Goal: Complete application form: Complete application form

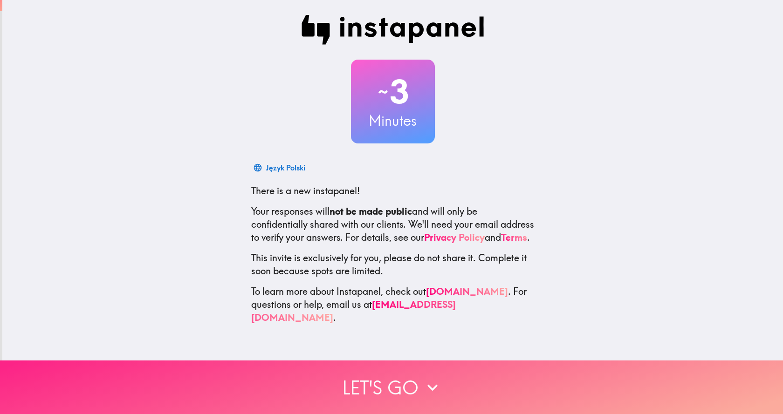
click at [398, 387] on button "Let's go" at bounding box center [391, 388] width 783 height 54
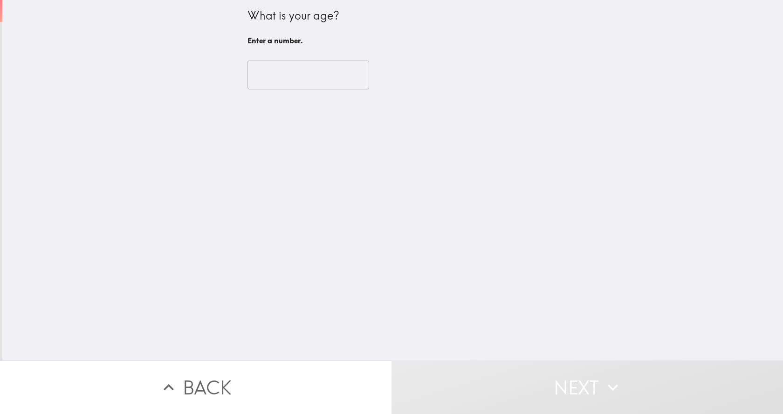
click at [308, 87] on input "number" at bounding box center [309, 75] width 122 height 29
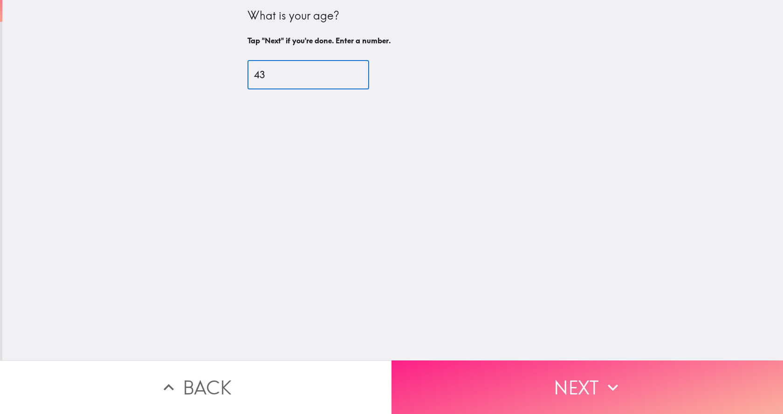
type input "43"
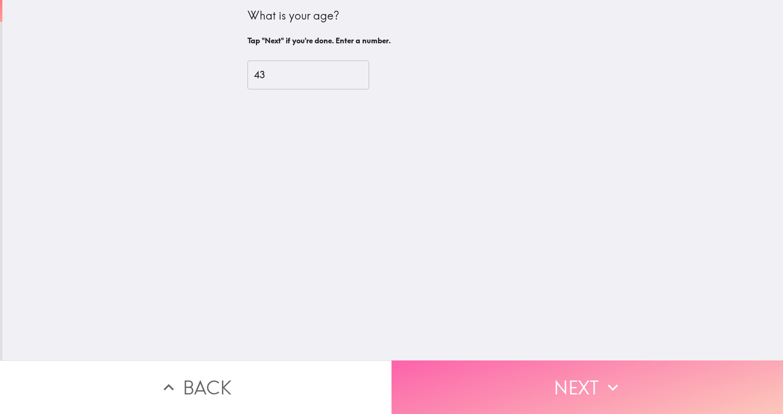
click at [578, 385] on button "Next" at bounding box center [588, 388] width 392 height 54
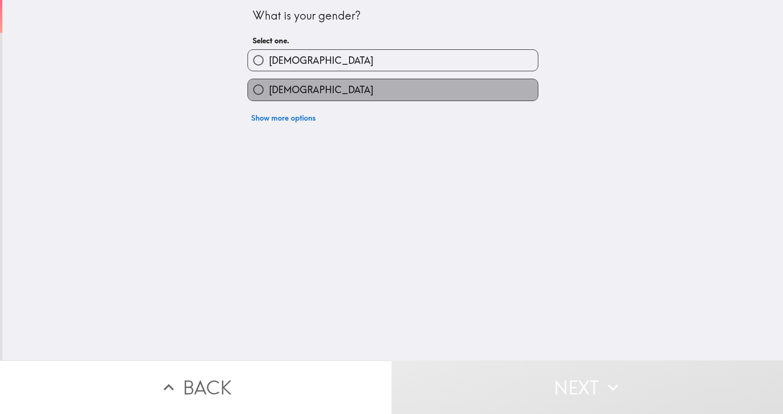
click at [337, 92] on label "[DEMOGRAPHIC_DATA]" at bounding box center [393, 89] width 290 height 21
click at [269, 92] on input "[DEMOGRAPHIC_DATA]" at bounding box center [258, 89] width 21 height 21
radio input "true"
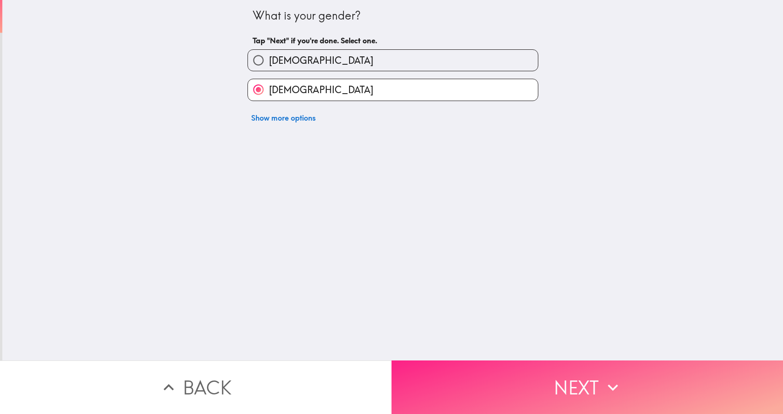
click at [522, 379] on button "Next" at bounding box center [588, 388] width 392 height 54
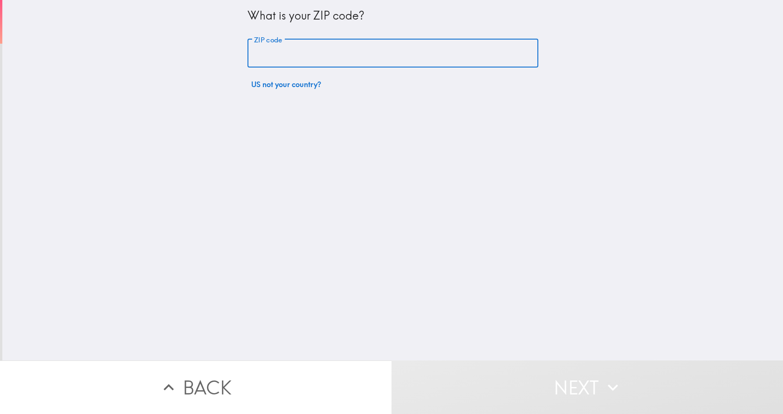
click at [275, 46] on div "ZIP code ZIP code" at bounding box center [393, 53] width 291 height 29
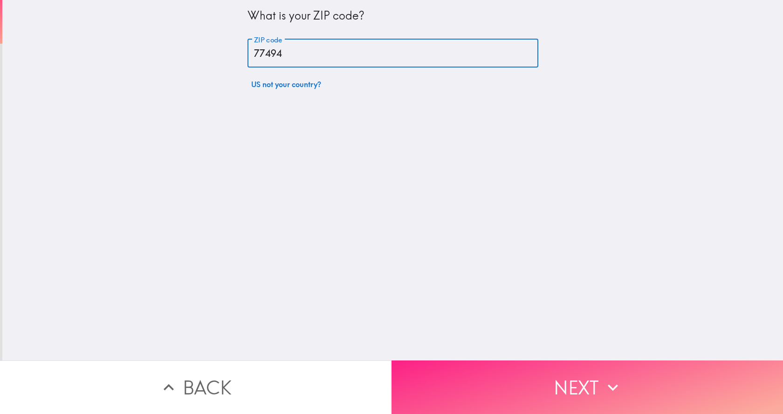
type input "77494"
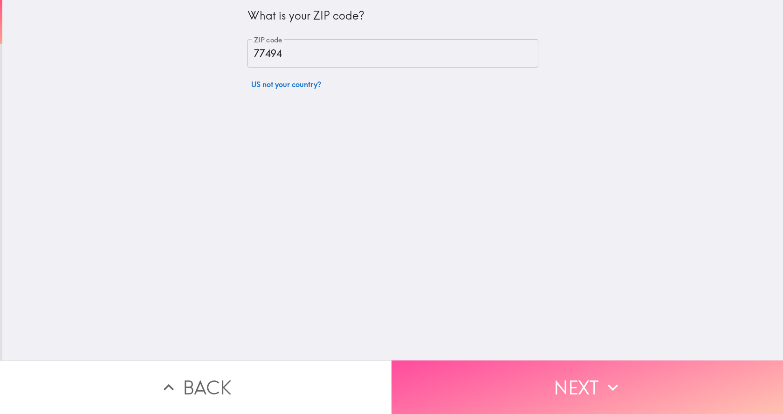
click at [560, 377] on button "Next" at bounding box center [588, 388] width 392 height 54
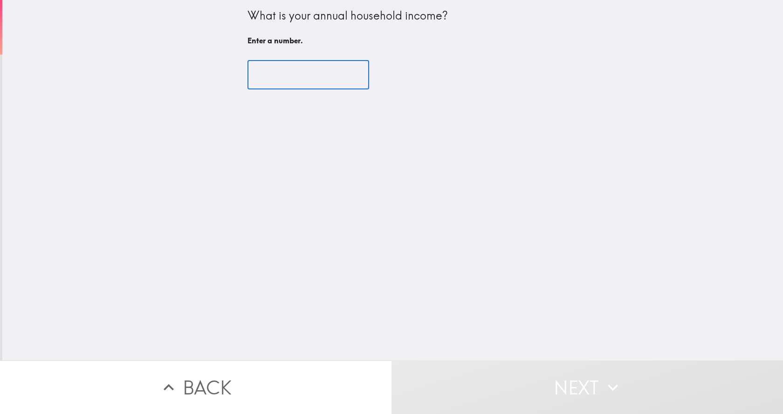
click at [258, 77] on input "number" at bounding box center [309, 75] width 122 height 29
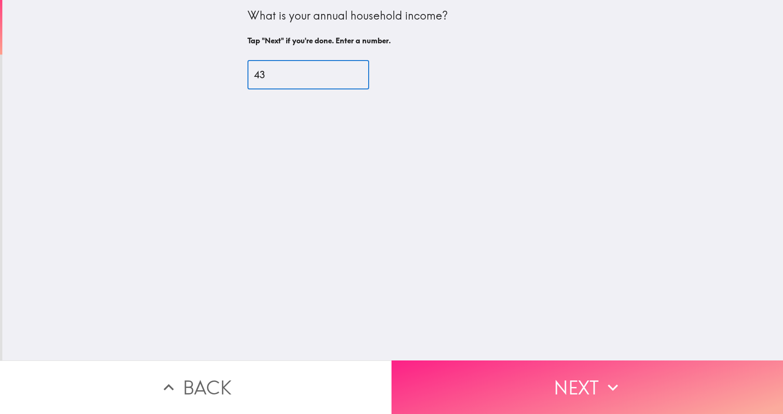
type input "43"
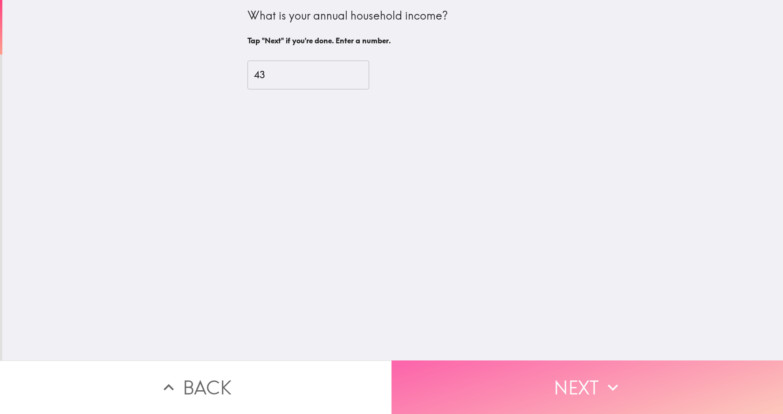
click at [518, 386] on button "Next" at bounding box center [588, 388] width 392 height 54
